Goal: Find specific page/section: Find specific page/section

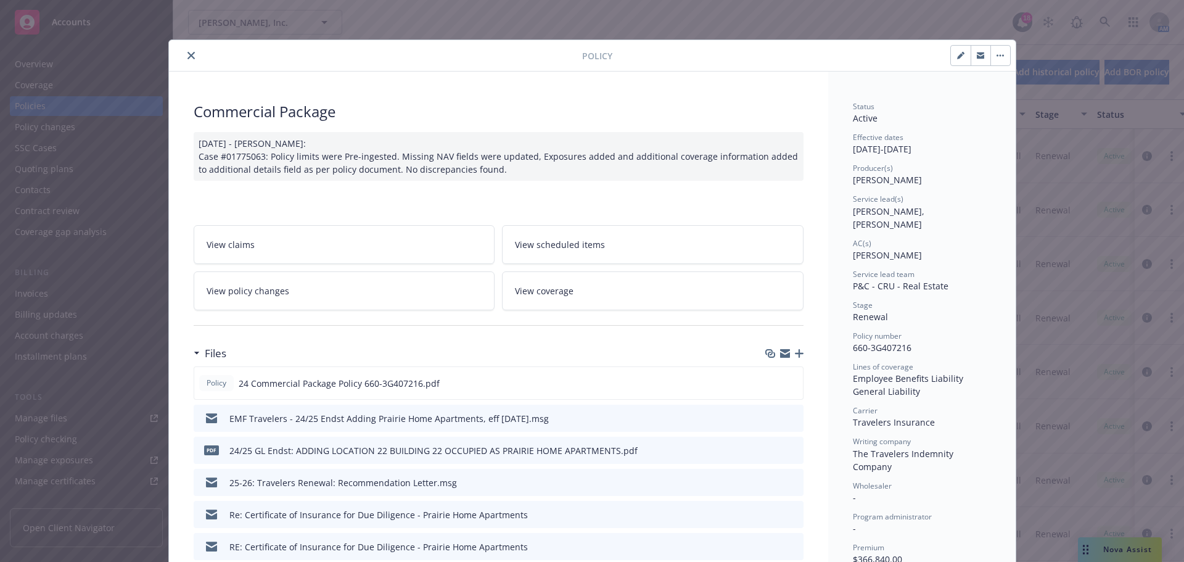
click at [187, 52] on icon "close" at bounding box center [190, 55] width 7 height 7
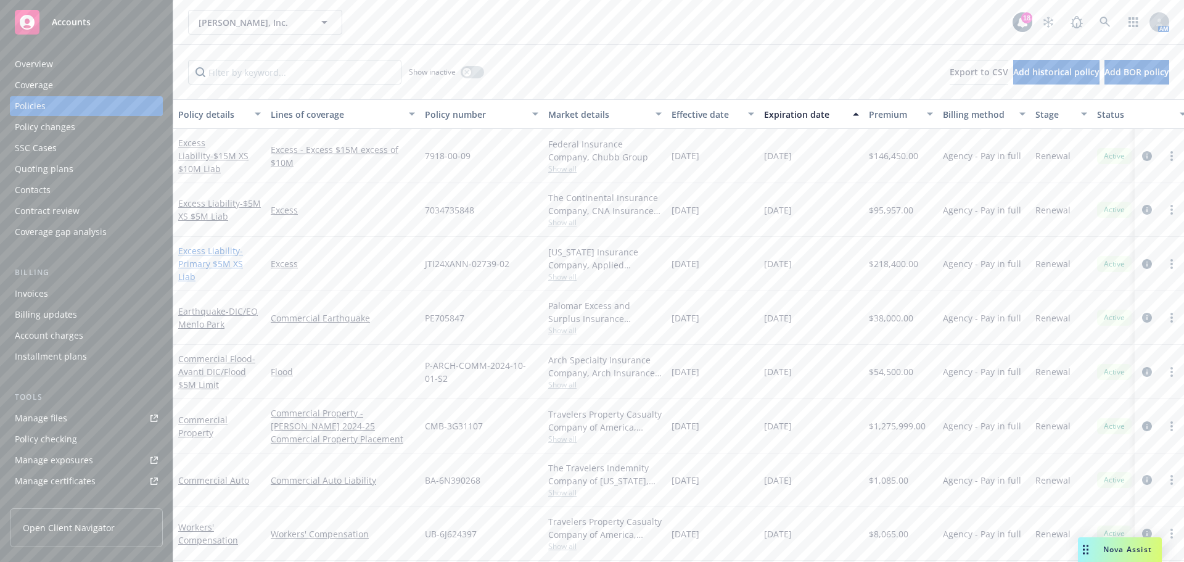
click at [220, 256] on link "Excess Liability - Primary $5M XS Liab" at bounding box center [210, 264] width 65 height 38
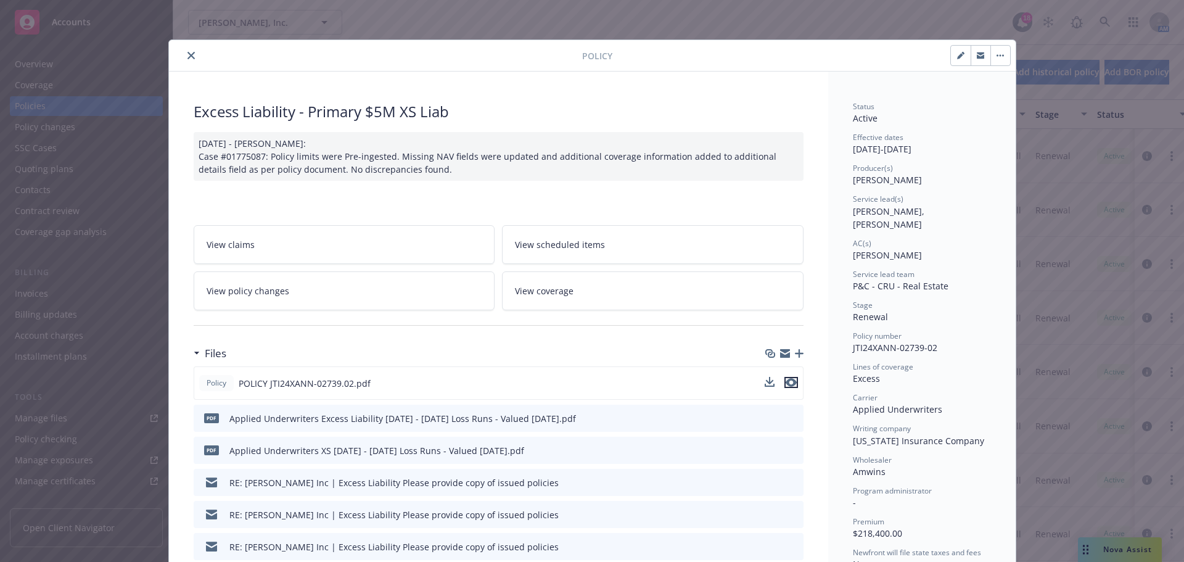
click at [786, 381] on icon "preview file" at bounding box center [791, 382] width 11 height 9
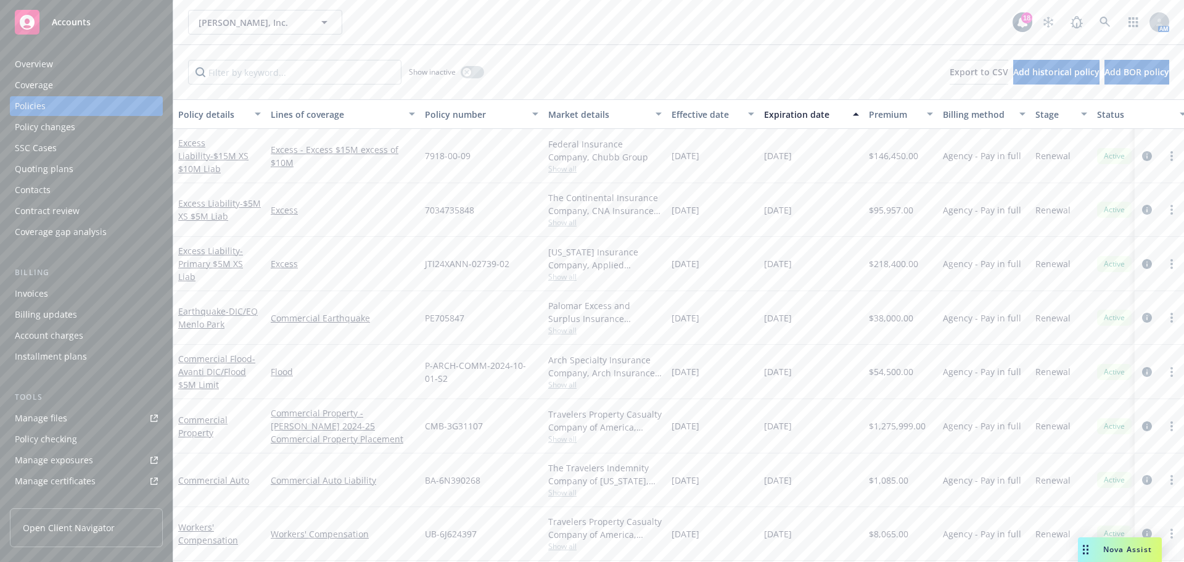
click at [387, 190] on div "Excess" at bounding box center [343, 210] width 154 height 54
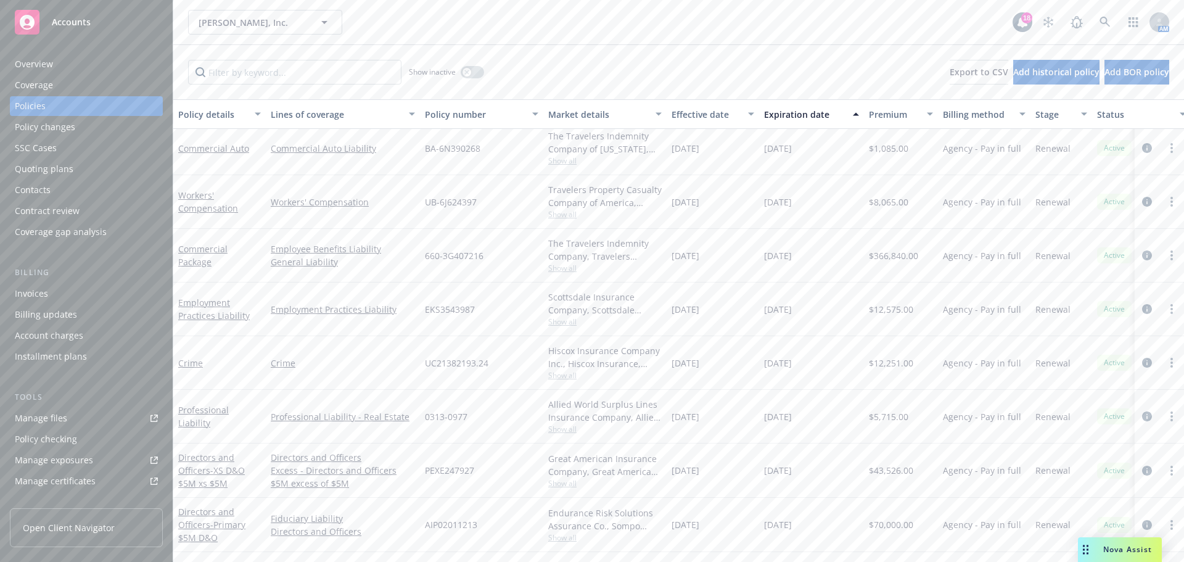
scroll to position [370, 0]
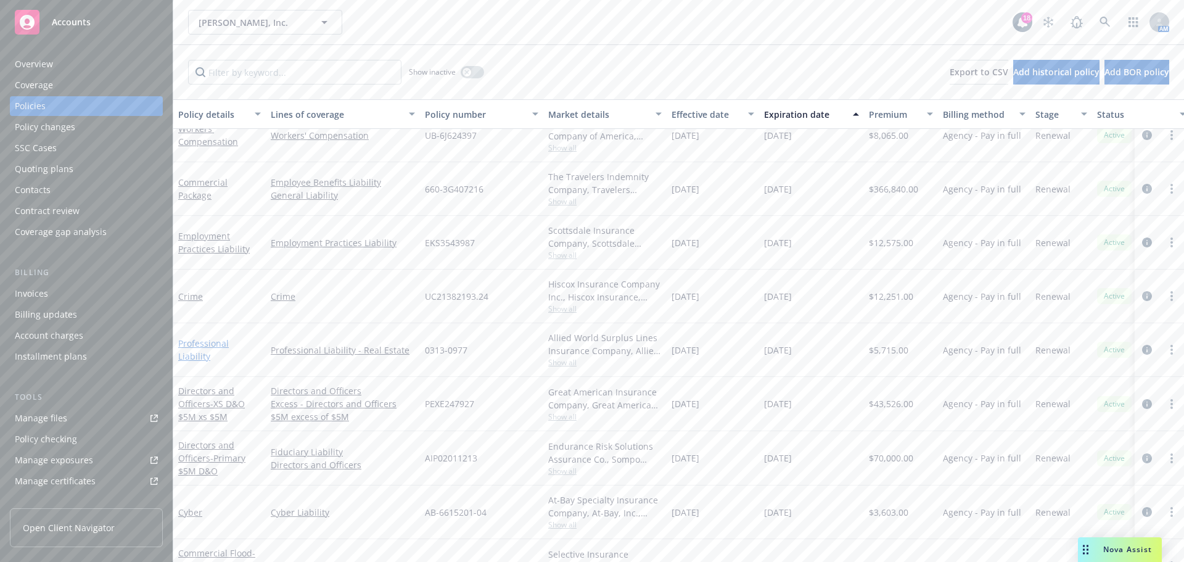
click at [220, 349] on link "Professional Liability" at bounding box center [203, 349] width 51 height 25
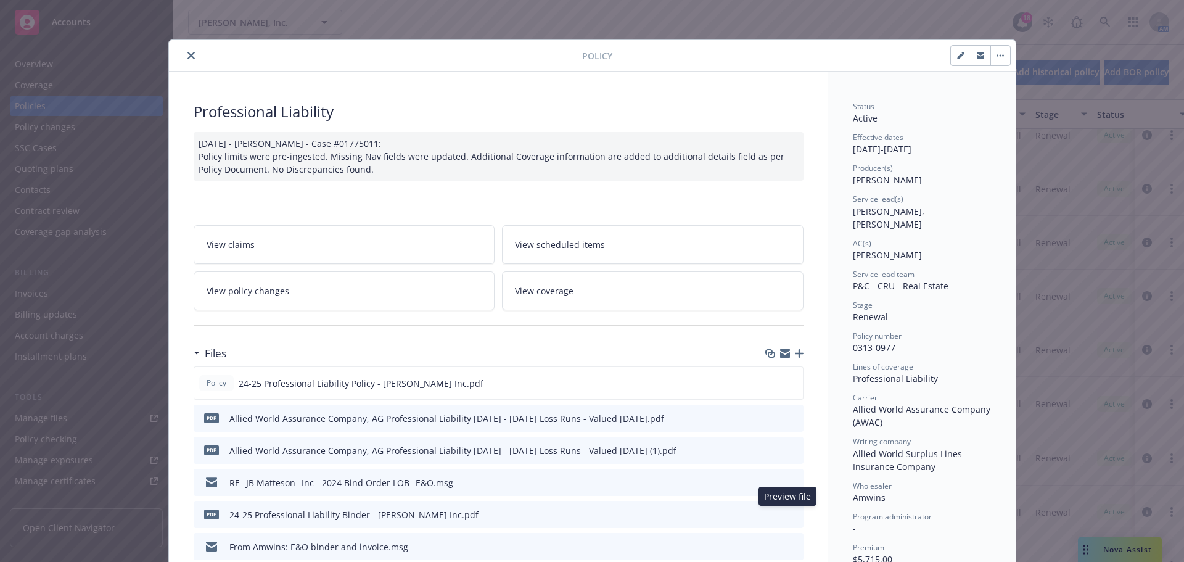
click at [789, 514] on icon "preview file" at bounding box center [791, 513] width 11 height 9
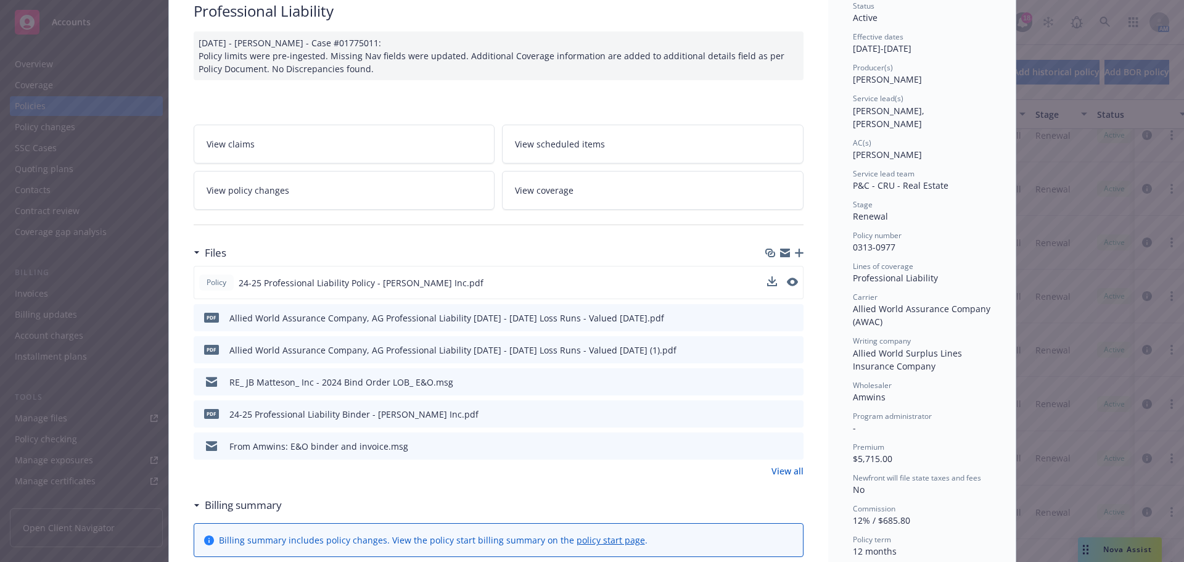
scroll to position [123, 0]
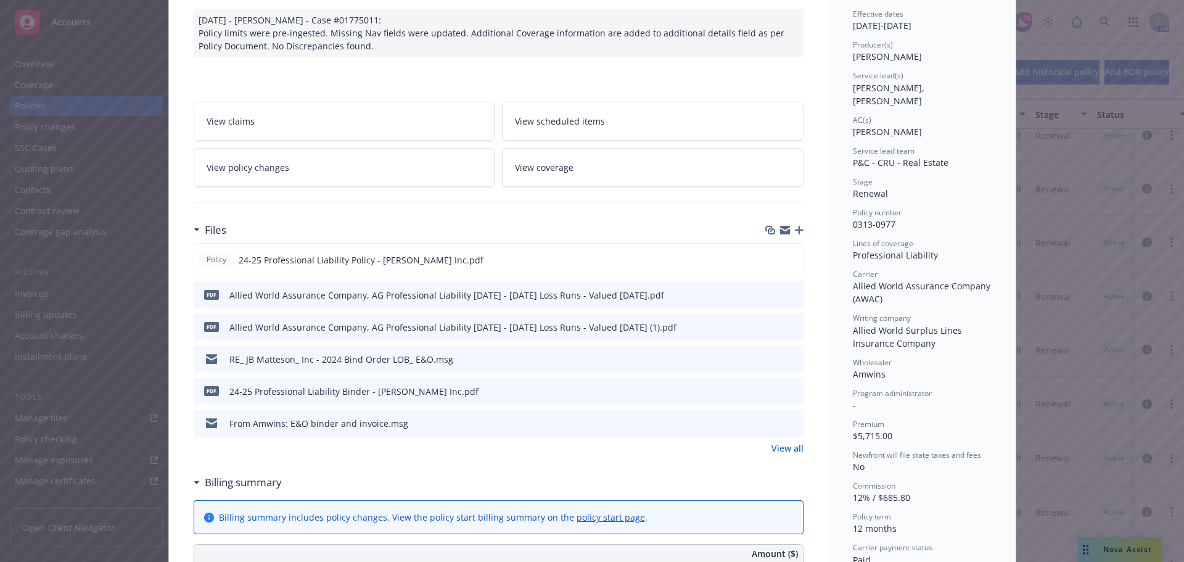
click at [779, 449] on link "View all" at bounding box center [787, 448] width 32 height 13
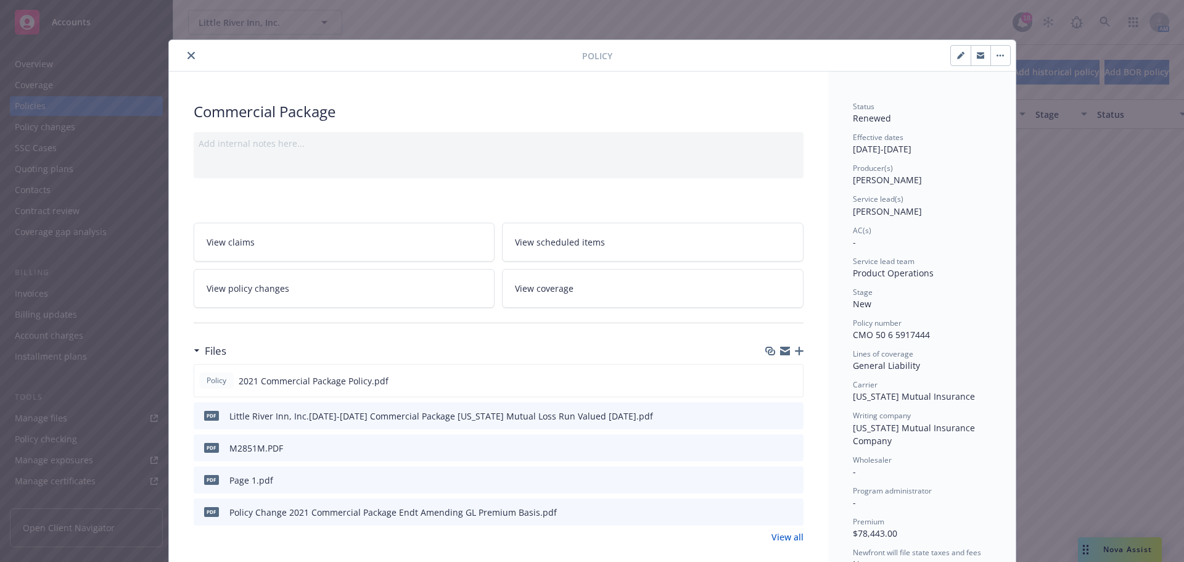
scroll to position [1418, 0]
click at [187, 54] on icon "close" at bounding box center [190, 55] width 7 height 7
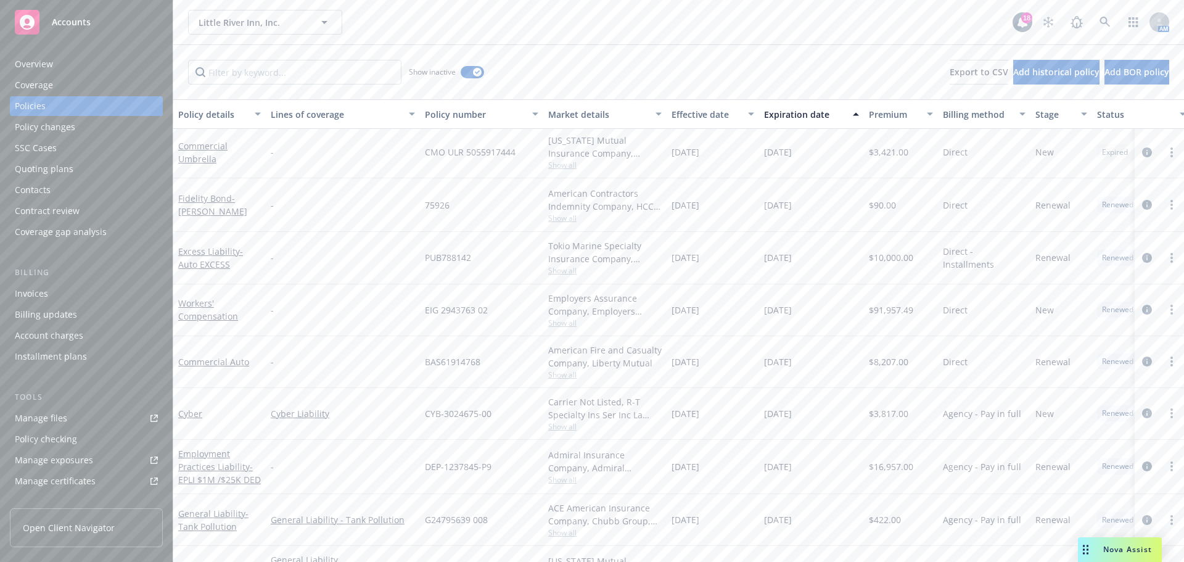
scroll to position [1542, 0]
click at [192, 405] on link "Cyber" at bounding box center [190, 406] width 24 height 12
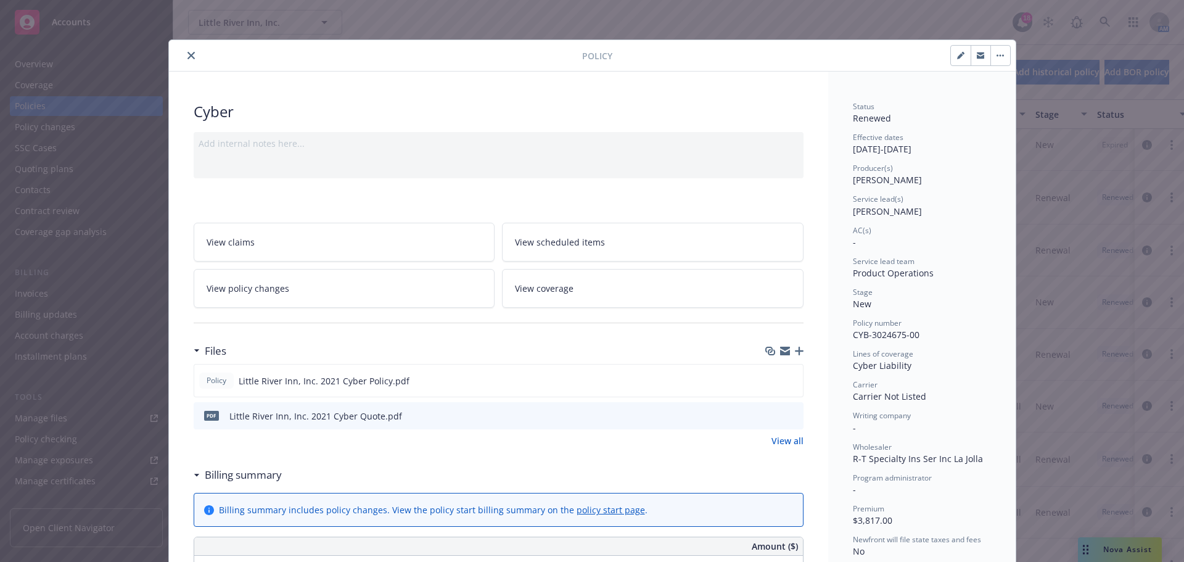
click at [783, 439] on link "View all" at bounding box center [787, 440] width 32 height 13
